Goal: Task Accomplishment & Management: Use online tool/utility

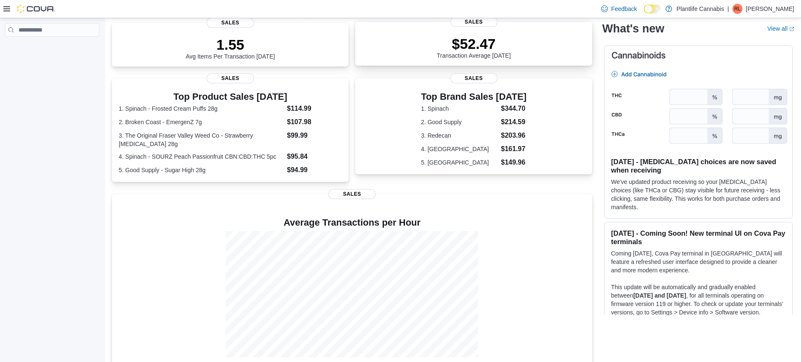
scroll to position [130, 0]
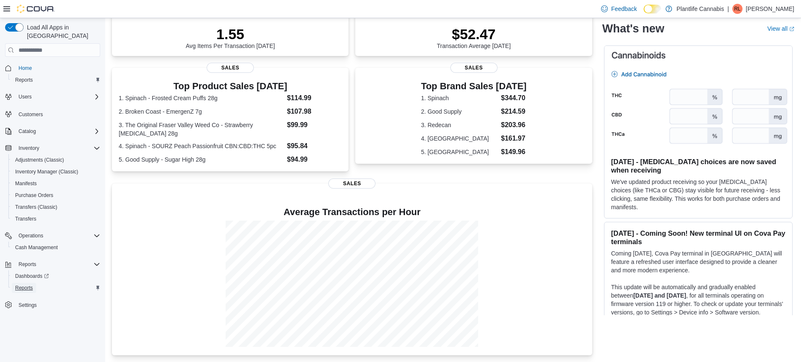
click at [29, 284] on span "Reports" at bounding box center [24, 287] width 18 height 7
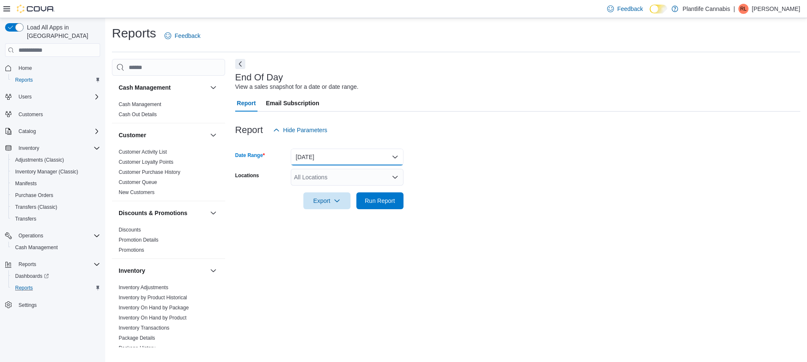
click at [351, 154] on button "Today" at bounding box center [347, 157] width 113 height 17
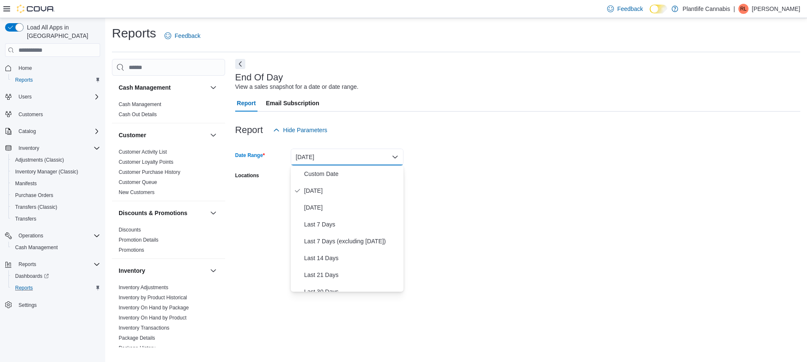
click at [350, 156] on button "Today" at bounding box center [347, 157] width 113 height 17
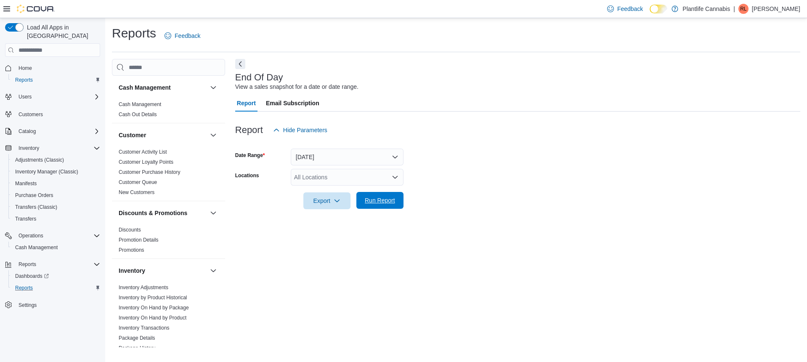
click at [402, 206] on button "Run Report" at bounding box center [379, 200] width 47 height 17
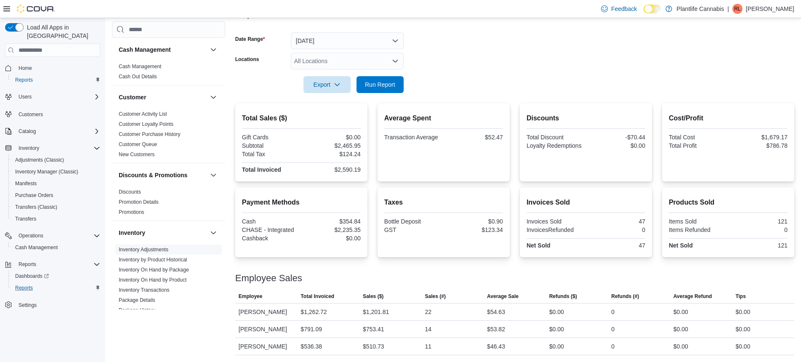
scroll to position [384, 0]
